Goal: Task Accomplishment & Management: Manage account settings

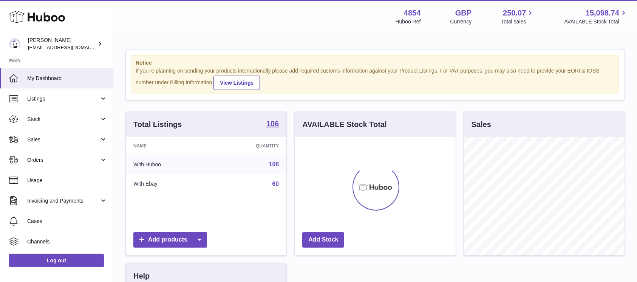
scroll to position [118, 160]
click at [100, 143] on link "Sales" at bounding box center [56, 139] width 113 height 20
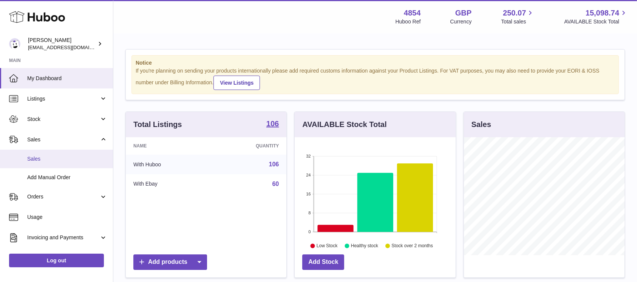
click at [81, 156] on span "Sales" at bounding box center [67, 158] width 80 height 7
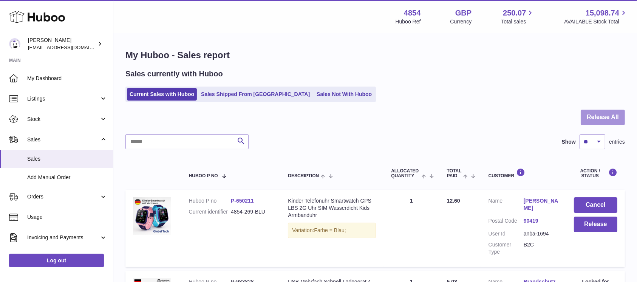
click at [586, 110] on button "Release All" at bounding box center [602, 117] width 44 height 15
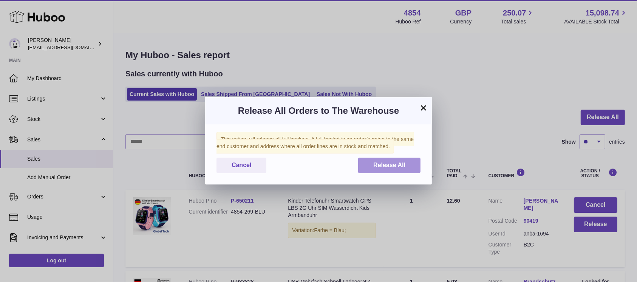
click at [380, 164] on span "Release All" at bounding box center [389, 165] width 32 height 6
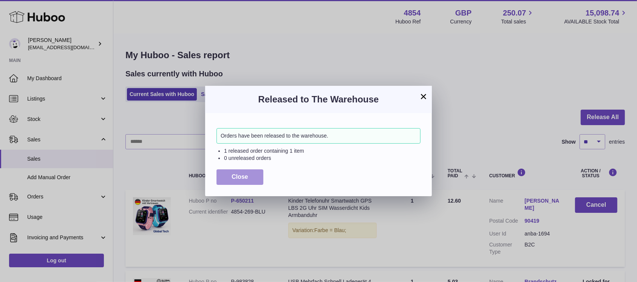
click at [241, 174] on span "Close" at bounding box center [239, 176] width 17 height 6
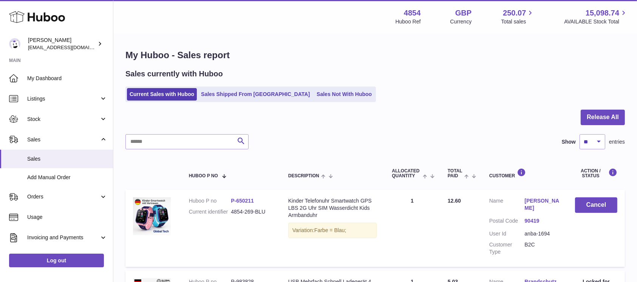
click at [314, 95] on link "Sales Not With Huboo" at bounding box center [344, 94] width 60 height 12
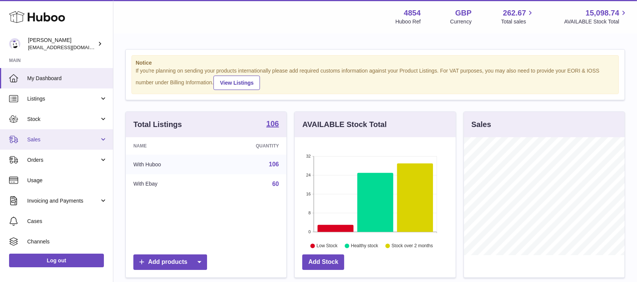
click at [91, 140] on span "Sales" at bounding box center [63, 139] width 72 height 7
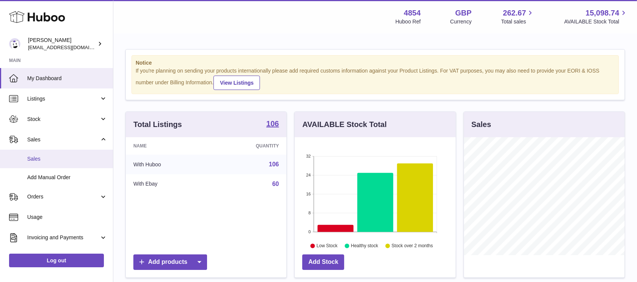
click at [70, 159] on span "Sales" at bounding box center [67, 158] width 80 height 7
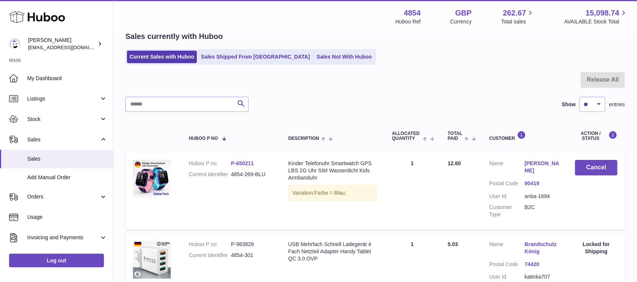
scroll to position [100, 0]
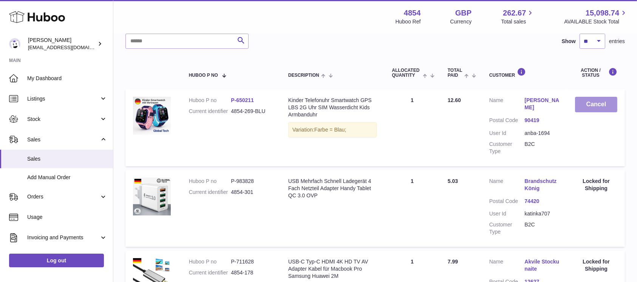
click at [586, 107] on button "Cancel" at bounding box center [596, 104] width 42 height 15
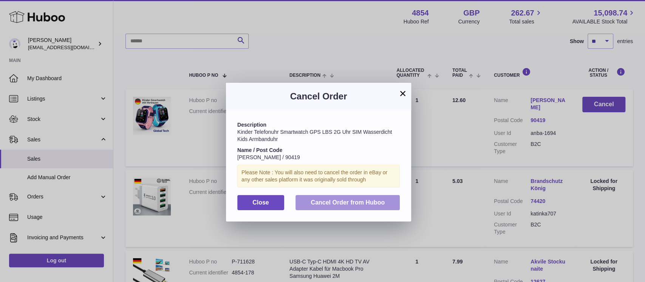
click at [354, 207] on button "Cancel Order from Huboo" at bounding box center [347, 202] width 104 height 15
